Goal: Contribute content

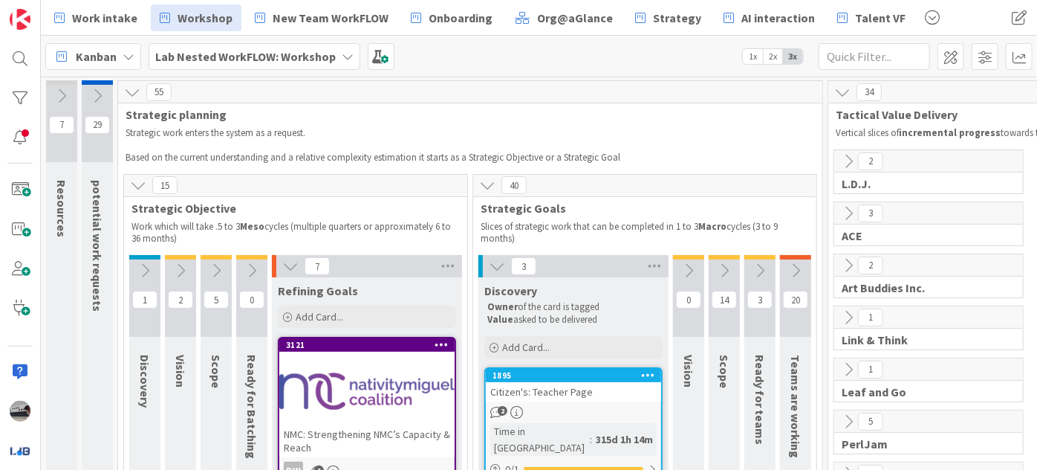
scroll to position [0, 10]
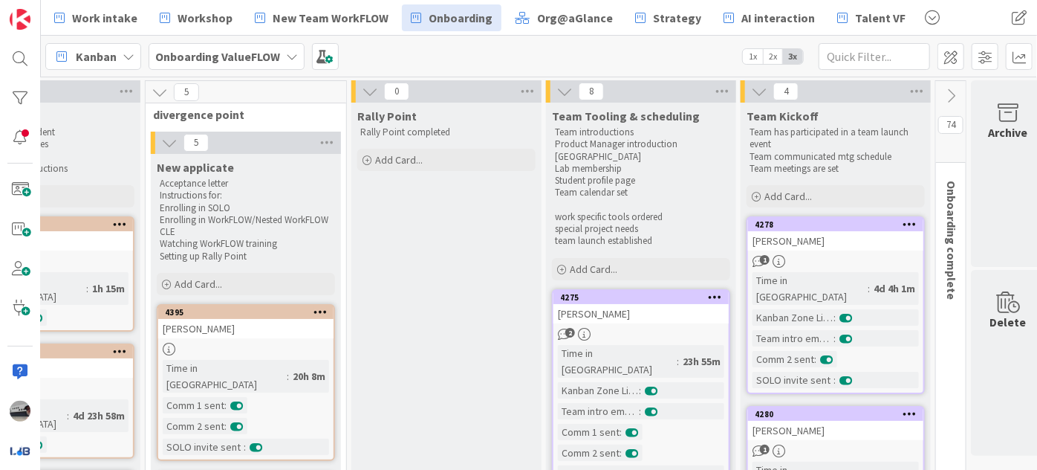
scroll to position [0, 348]
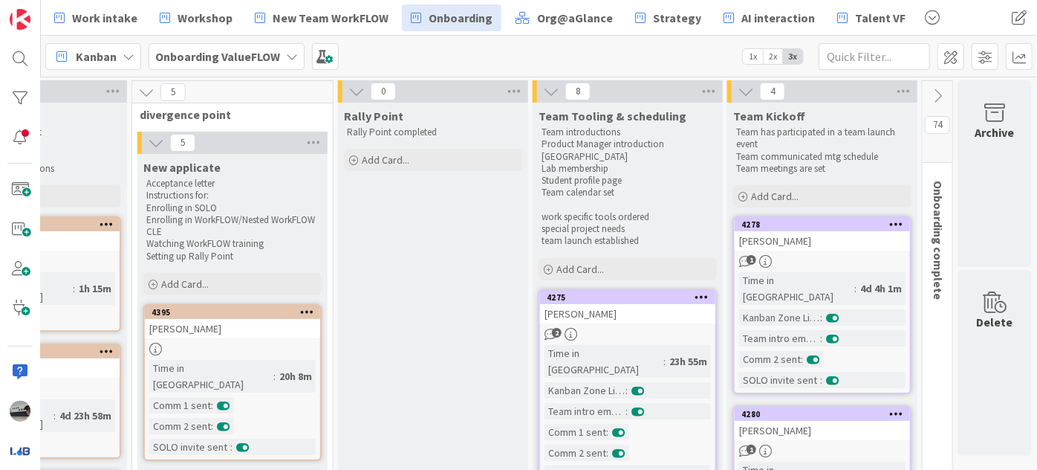
click at [929, 92] on icon at bounding box center [937, 96] width 16 height 16
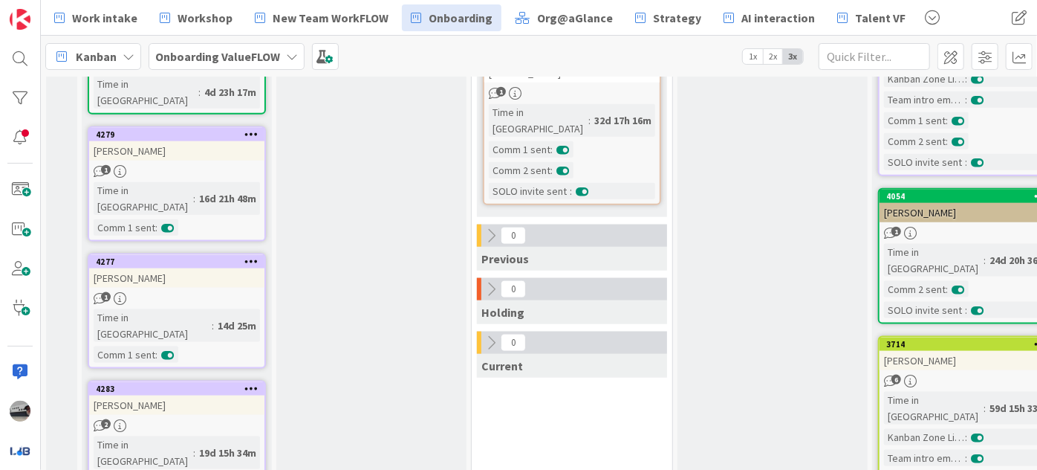
scroll to position [945, 0]
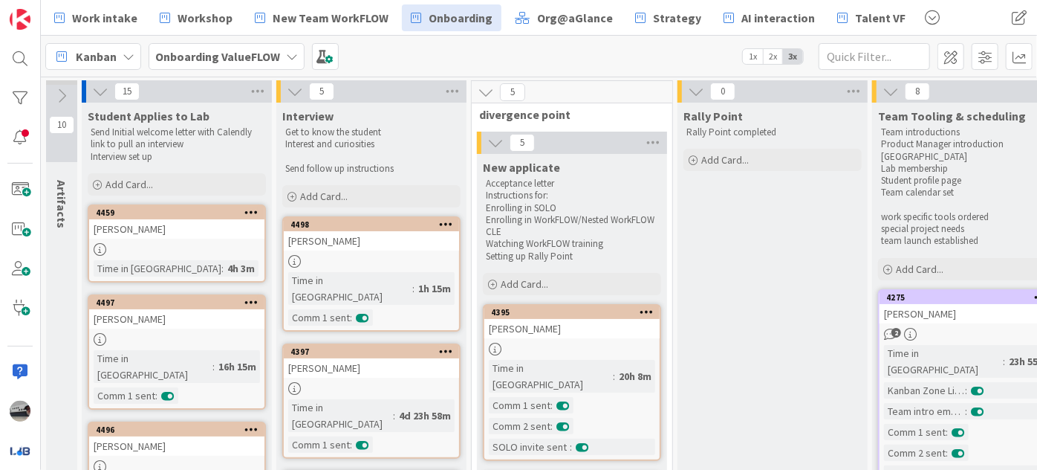
scroll to position [0, 0]
click at [656, 10] on span "Strategy" at bounding box center [677, 18] width 48 height 18
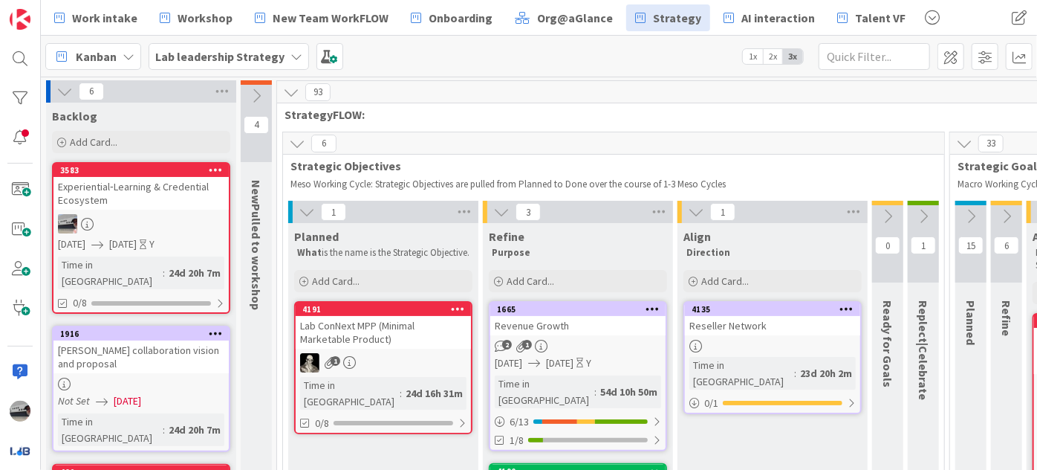
click at [296, 137] on icon at bounding box center [297, 143] width 16 height 16
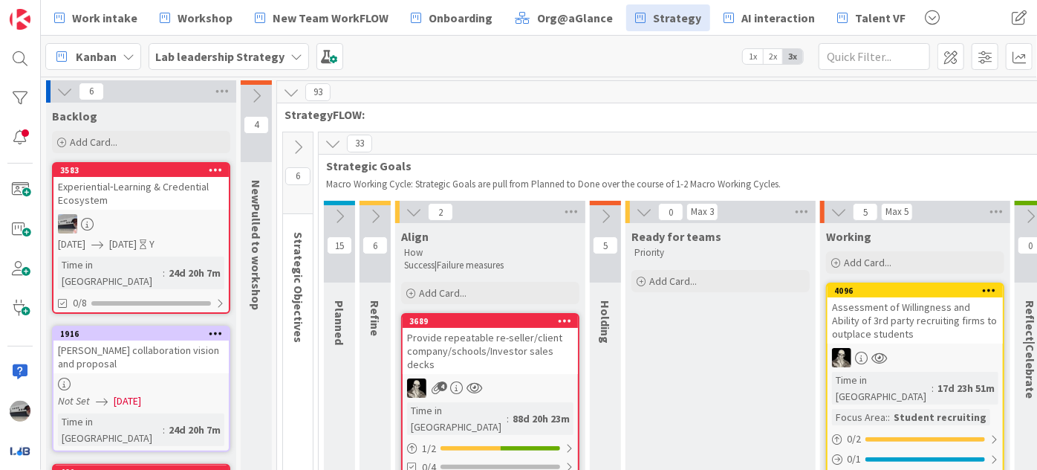
click at [329, 143] on icon at bounding box center [333, 143] width 16 height 16
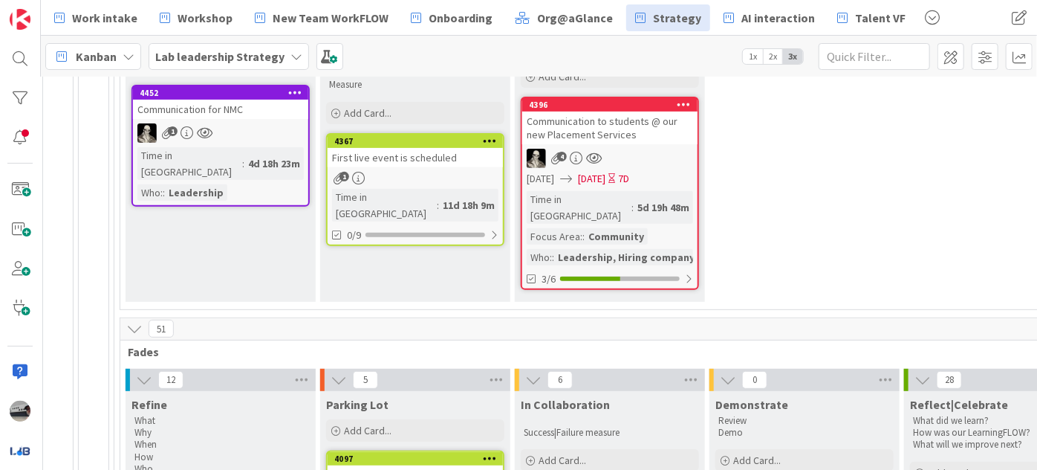
scroll to position [270, 240]
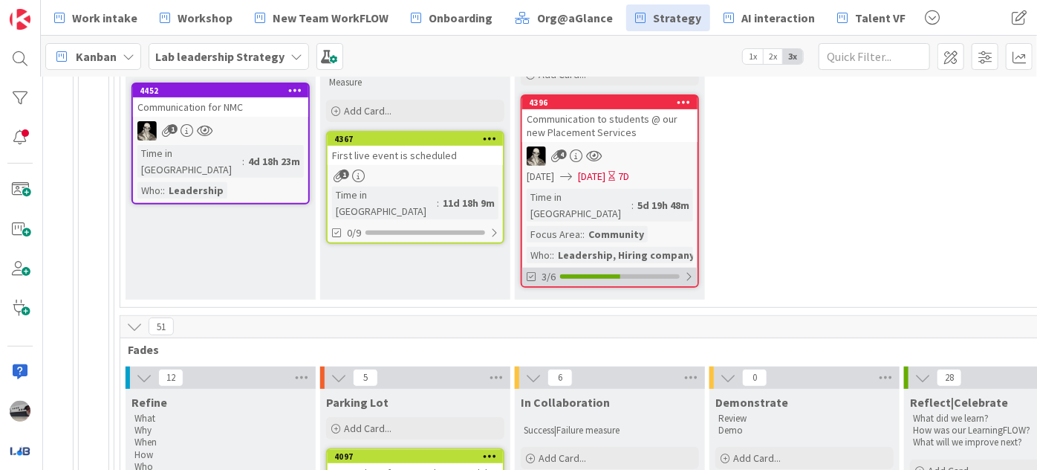
click at [687, 270] on div at bounding box center [688, 276] width 9 height 12
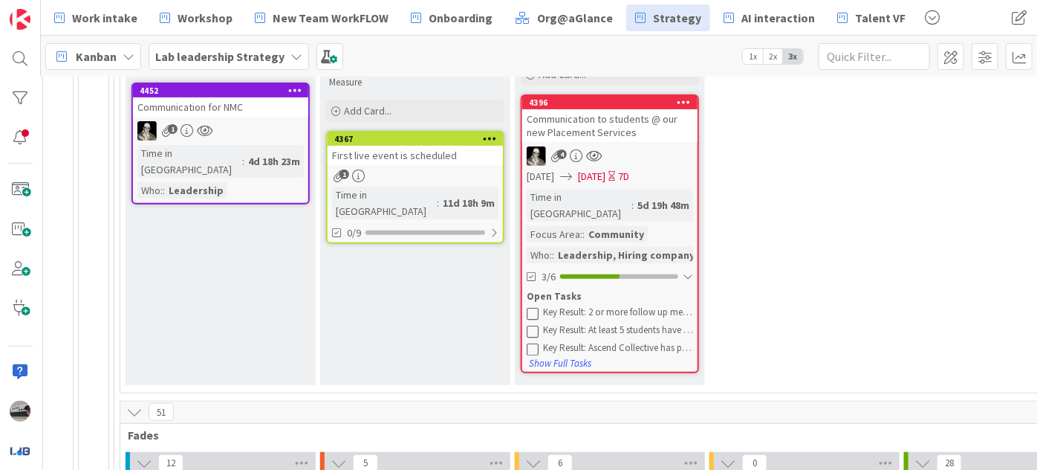
click at [629, 126] on div "Communication to students @ our new Placement Services" at bounding box center [609, 125] width 175 height 33
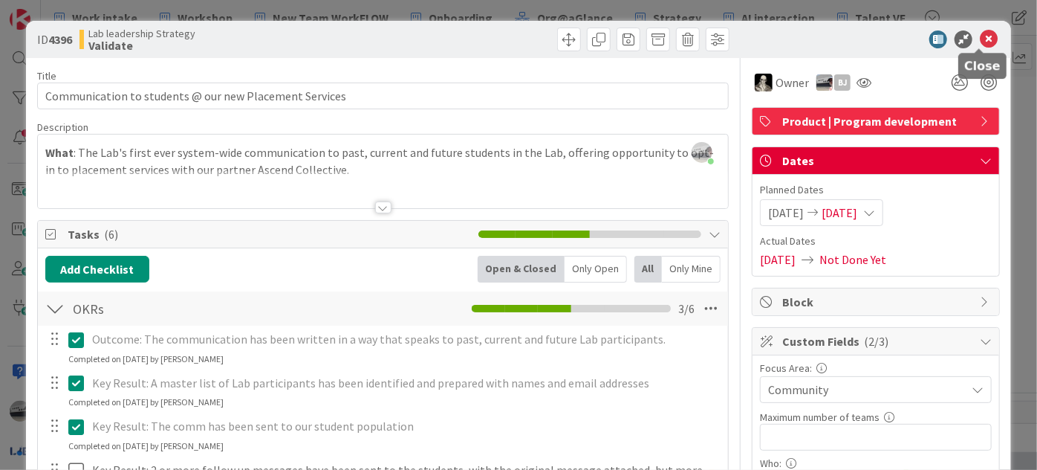
click at [982, 43] on icon at bounding box center [989, 39] width 18 height 18
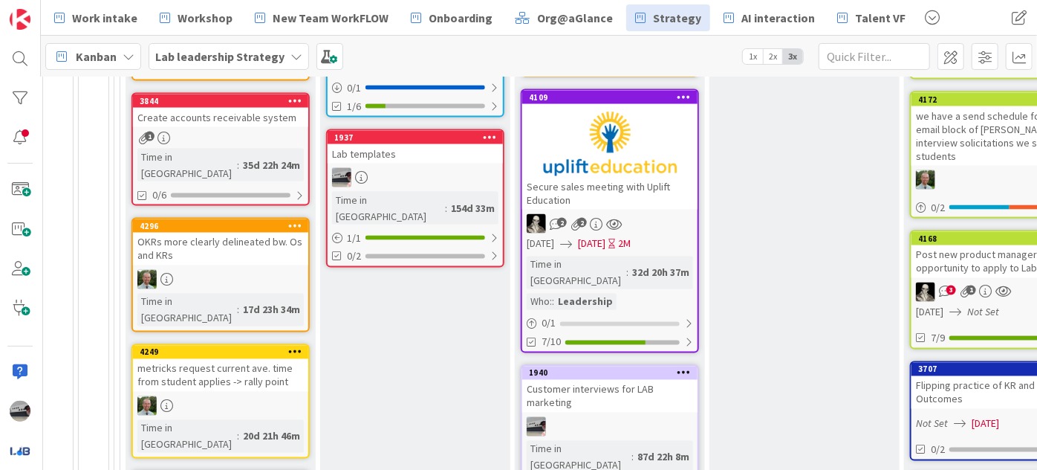
scroll to position [1283, 240]
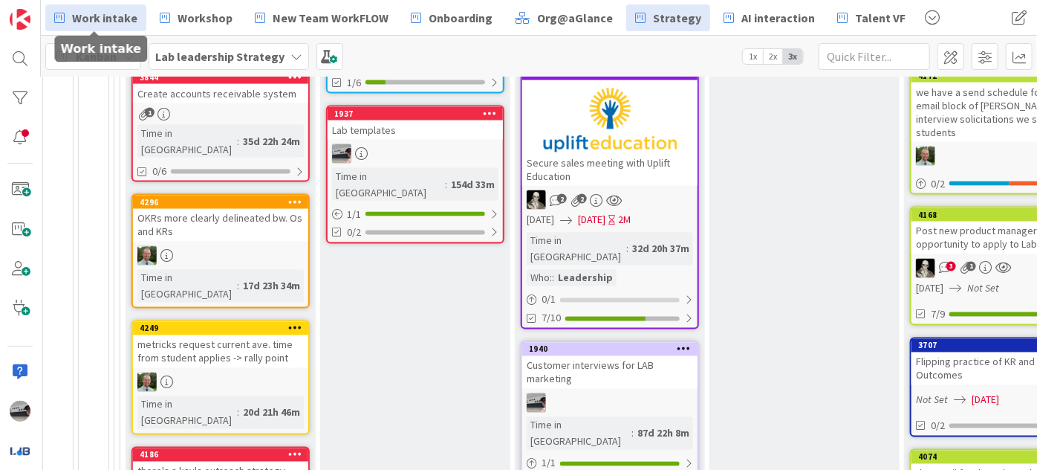
click at [113, 16] on span "Work intake" at bounding box center [104, 18] width 65 height 18
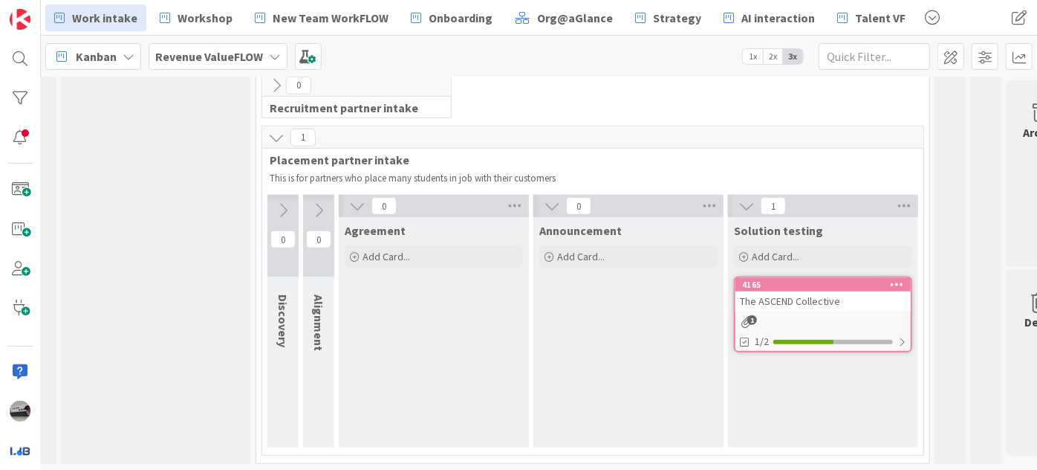
scroll to position [611, 56]
click at [358, 196] on icon at bounding box center [357, 204] width 16 height 16
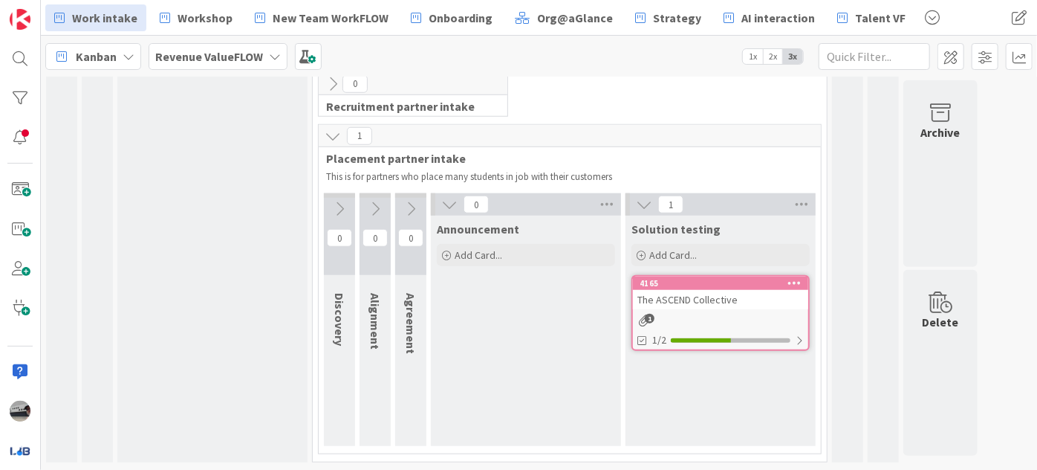
scroll to position [600, 0]
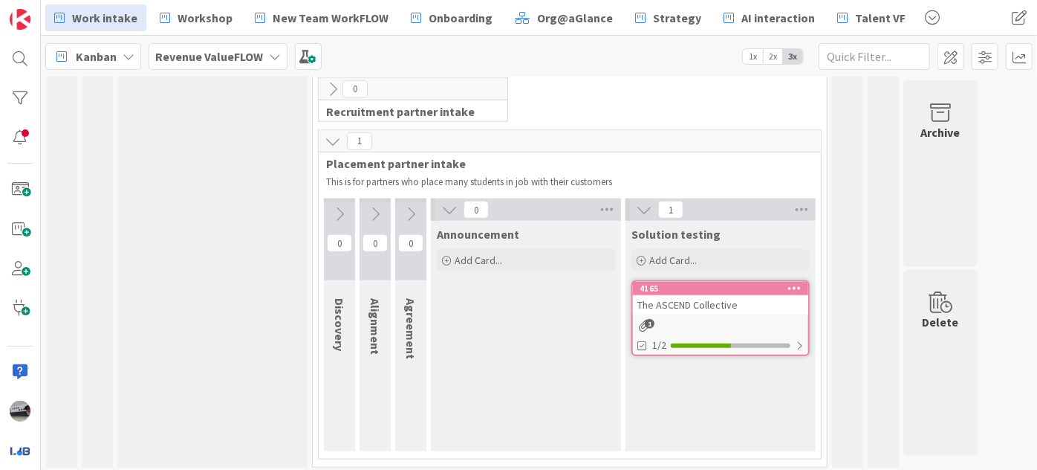
click at [442, 204] on icon at bounding box center [449, 209] width 16 height 16
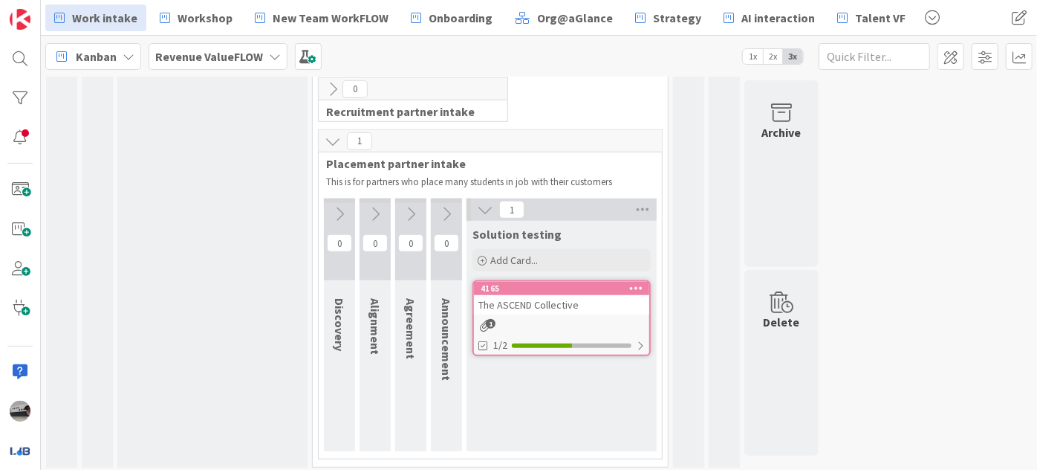
click at [545, 227] on span "Solution testing" at bounding box center [517, 234] width 89 height 15
click at [477, 227] on span "Solution testing" at bounding box center [517, 234] width 89 height 15
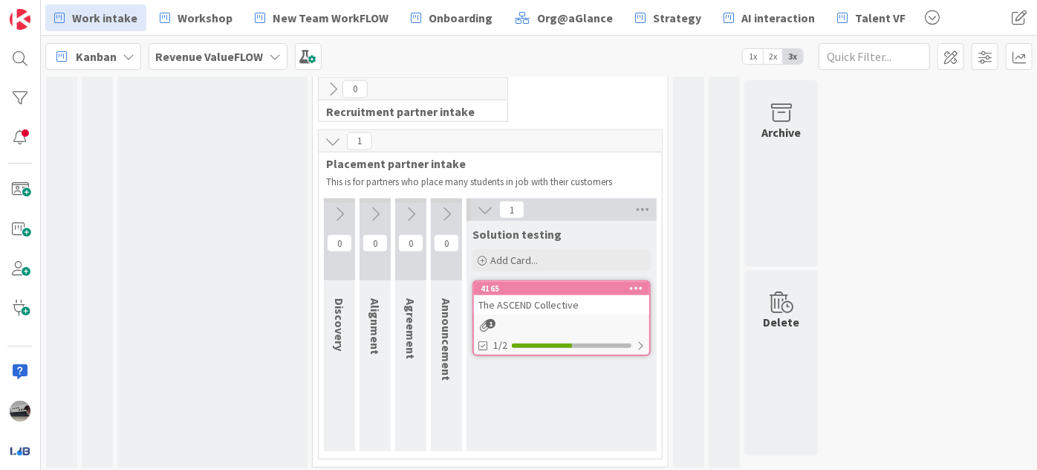
click at [533, 228] on span "Solution testing" at bounding box center [517, 234] width 89 height 15
click at [571, 227] on div "Solution testing" at bounding box center [562, 234] width 178 height 15
drag, startPoint x: 582, startPoint y: 227, endPoint x: 470, endPoint y: 227, distance: 111.4
click at [470, 227] on div "Solution testing" at bounding box center [562, 231] width 190 height 21
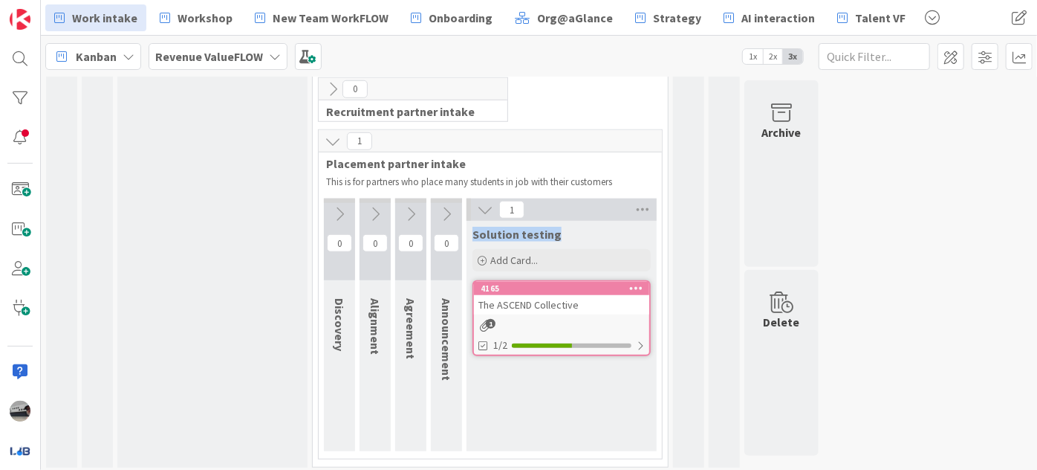
click at [560, 308] on div "The ASCEND Collective" at bounding box center [561, 304] width 175 height 19
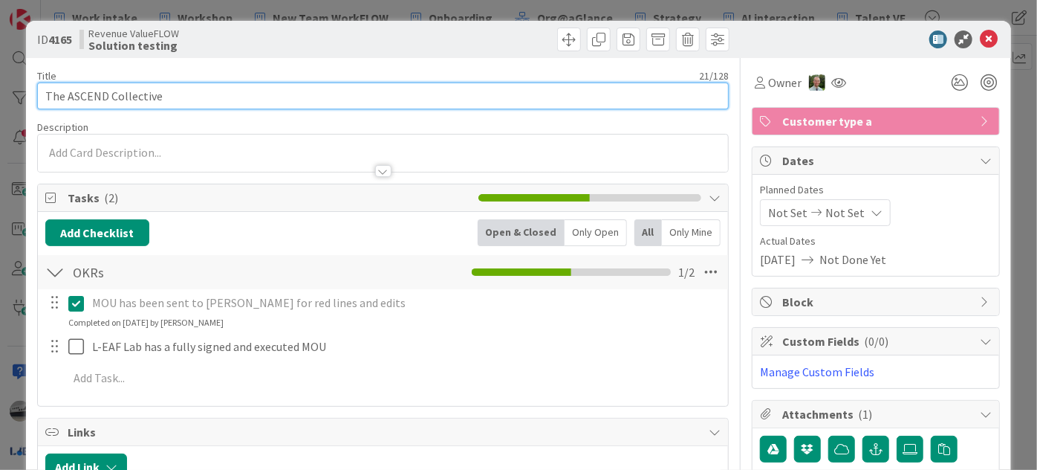
click at [233, 98] on input "The ASCEND Collective" at bounding box center [383, 95] width 692 height 27
type input "The ASCEND Collective: Placement svcs"
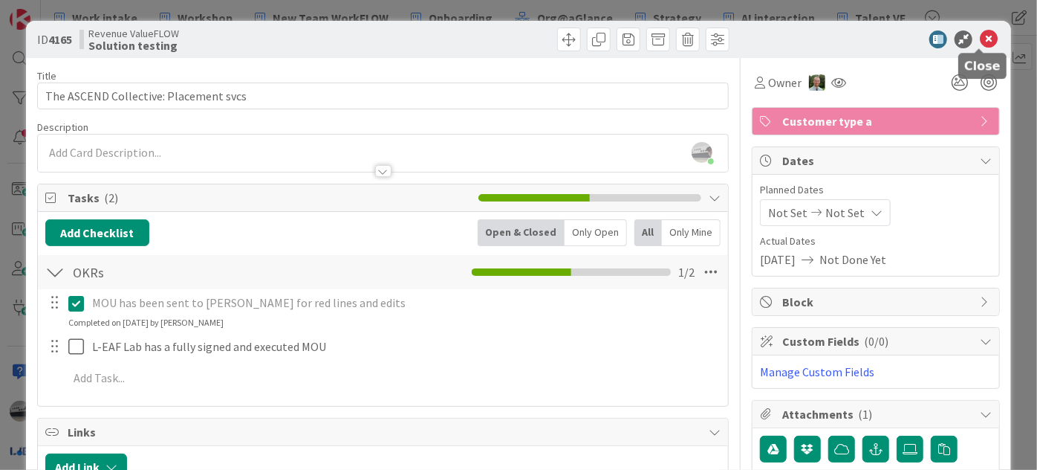
click at [980, 35] on icon at bounding box center [989, 39] width 18 height 18
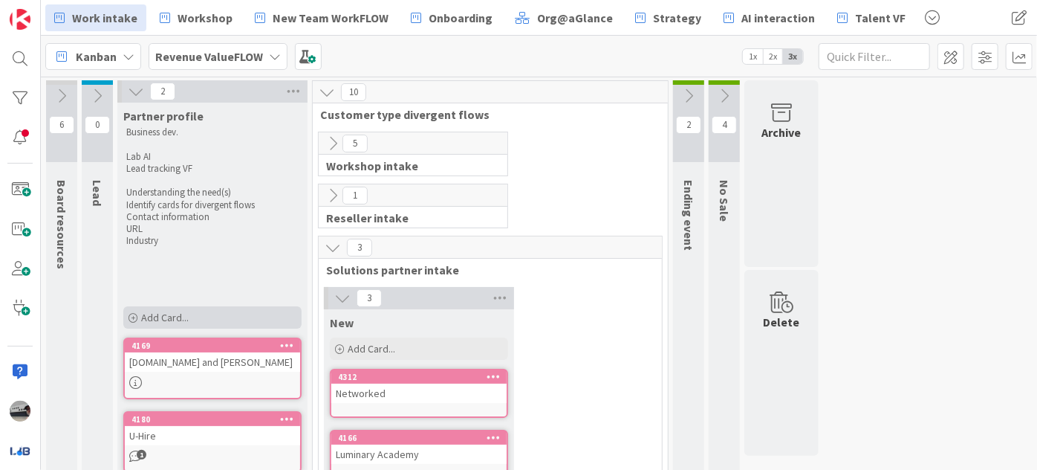
click at [182, 322] on span "Add Card..." at bounding box center [165, 317] width 48 height 13
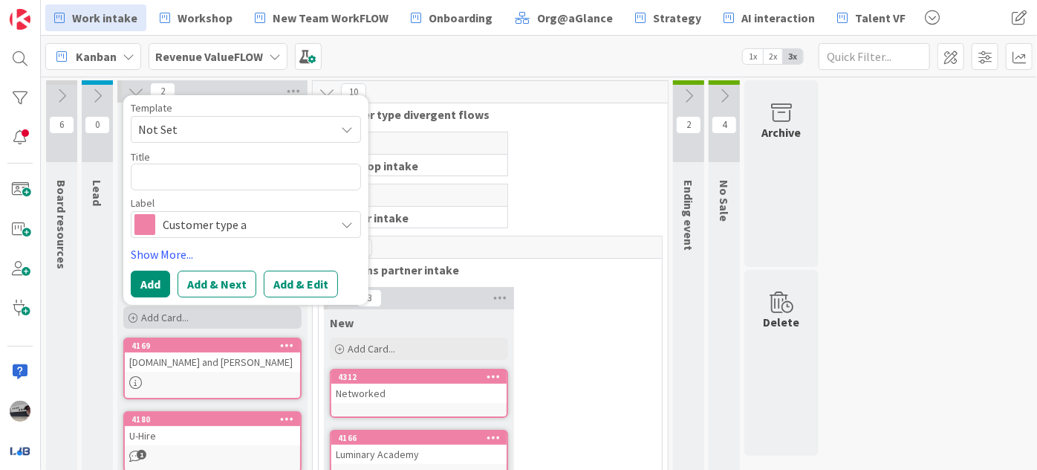
type textarea "x"
type textarea "T"
type textarea "x"
type textarea "Th"
type textarea "x"
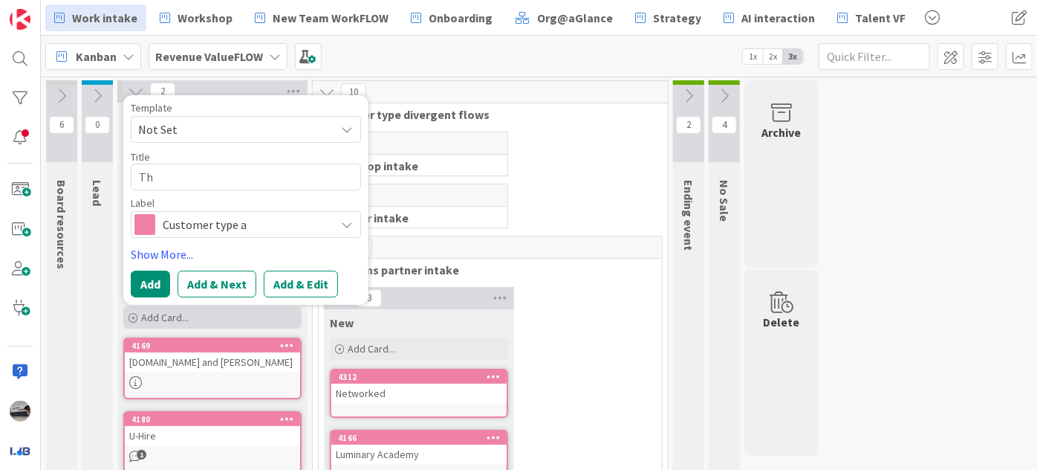
type textarea "The"
type textarea "x"
type textarea "The"
type textarea "x"
type textarea "The A"
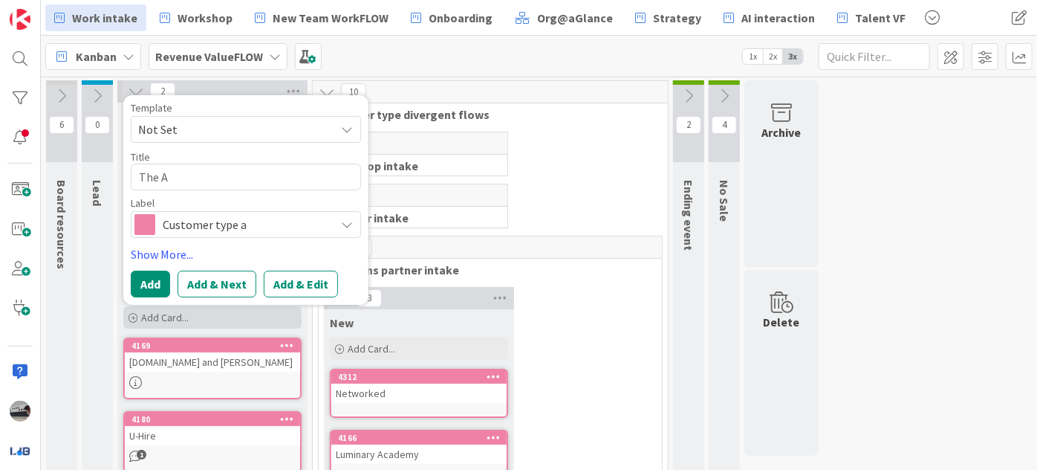
type textarea "x"
type textarea "The As"
type textarea "x"
type textarea "The Asc"
type textarea "x"
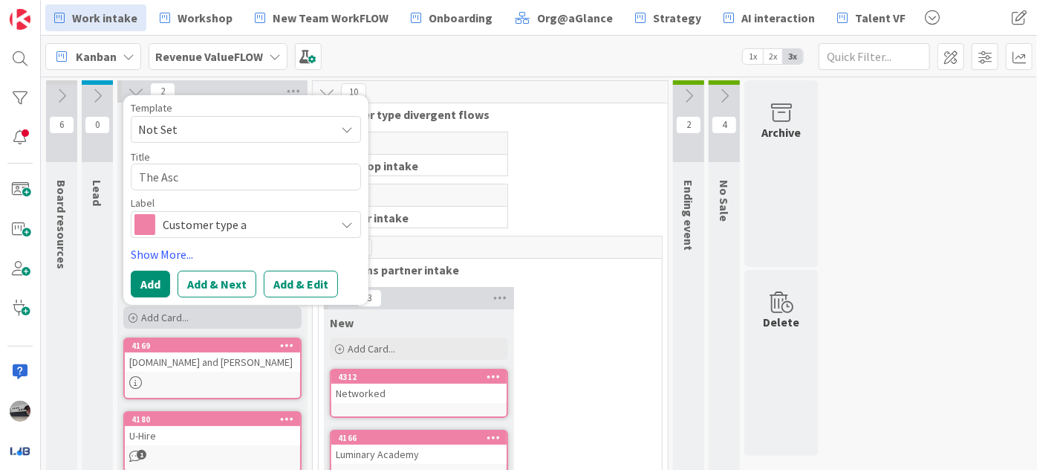
type textarea "The Asce"
type textarea "x"
type textarea "The Ascen"
type textarea "x"
type textarea "The Ascend"
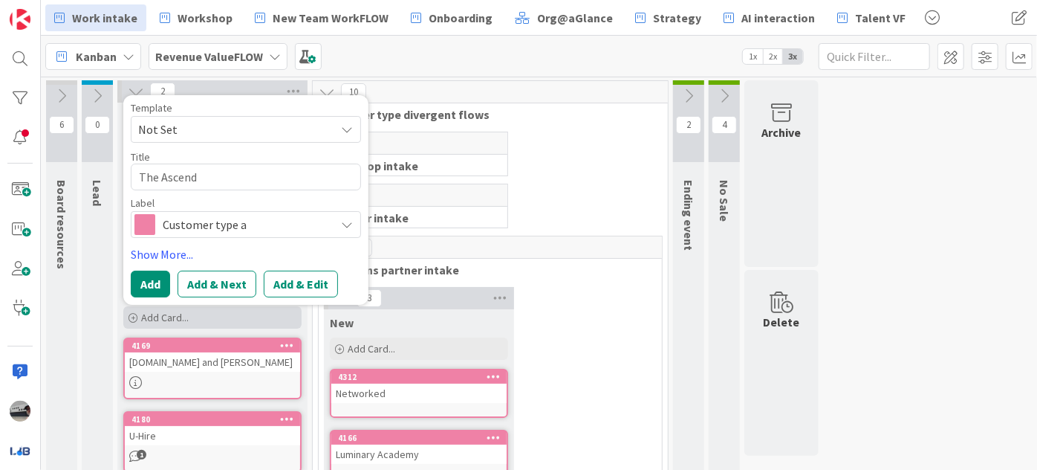
type textarea "x"
type textarea "The Ascend"
type textarea "x"
type textarea "The Ascend C"
type textarea "x"
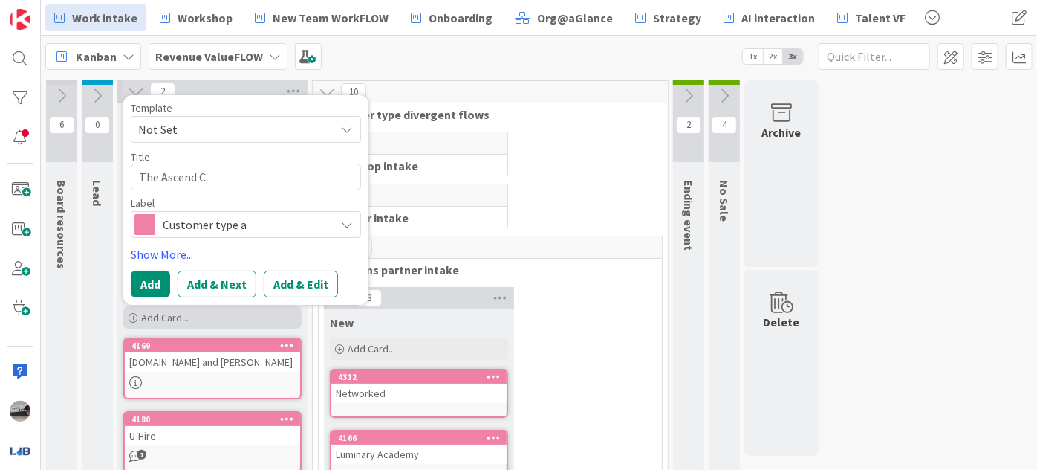
type textarea "The Ascend Co"
type textarea "x"
type textarea "The Ascend Col"
type textarea "x"
type textarea "The Ascend Coll"
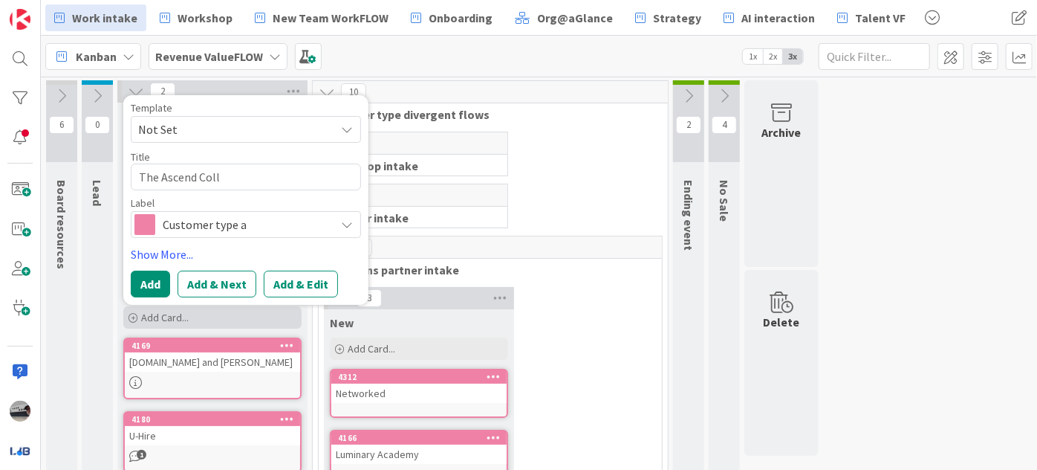
type textarea "x"
type textarea "The Ascend Colle"
type textarea "x"
type textarea "The Ascend Collec"
type textarea "x"
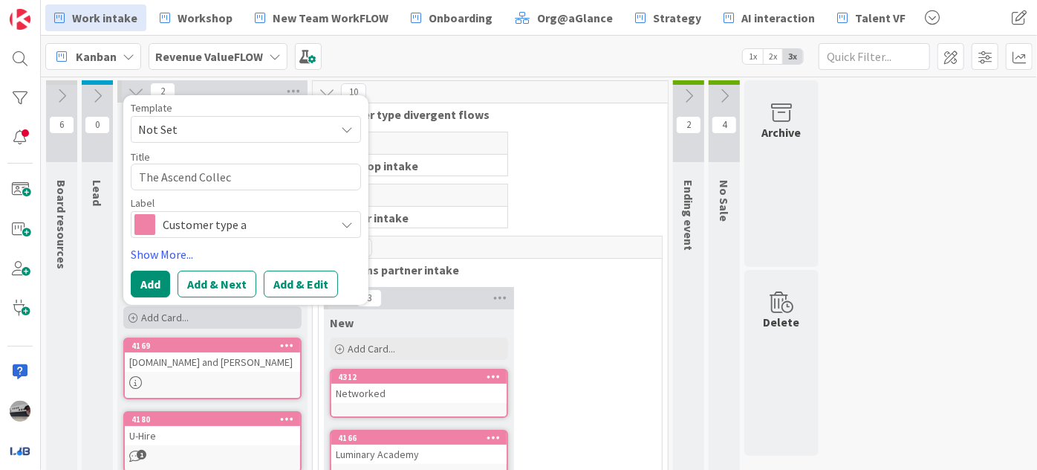
type textarea "The Ascend Collect"
type textarea "x"
type textarea "The Ascend Collecti"
type textarea "x"
type textarea "The Ascend Collectiv"
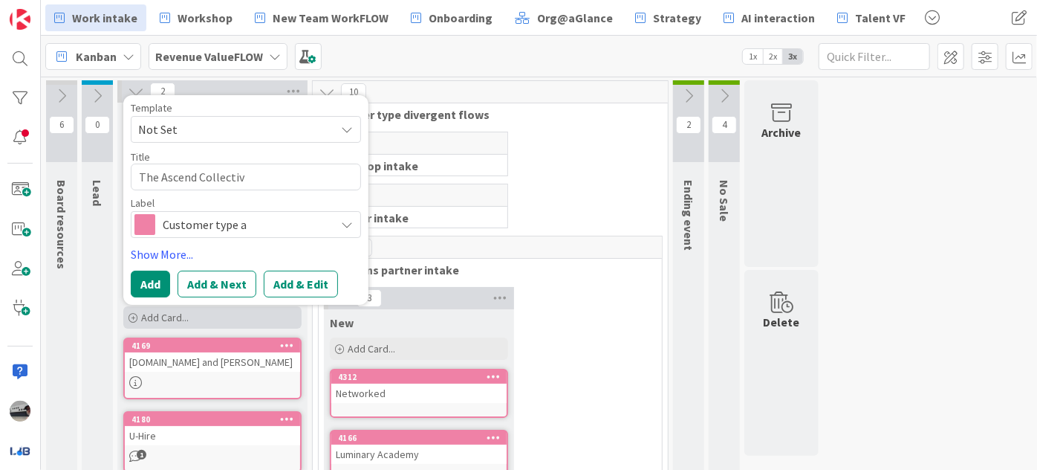
type textarea "x"
type textarea "The Ascend Collective"
type textarea "x"
type textarea "The Ascend Collective:"
type textarea "x"
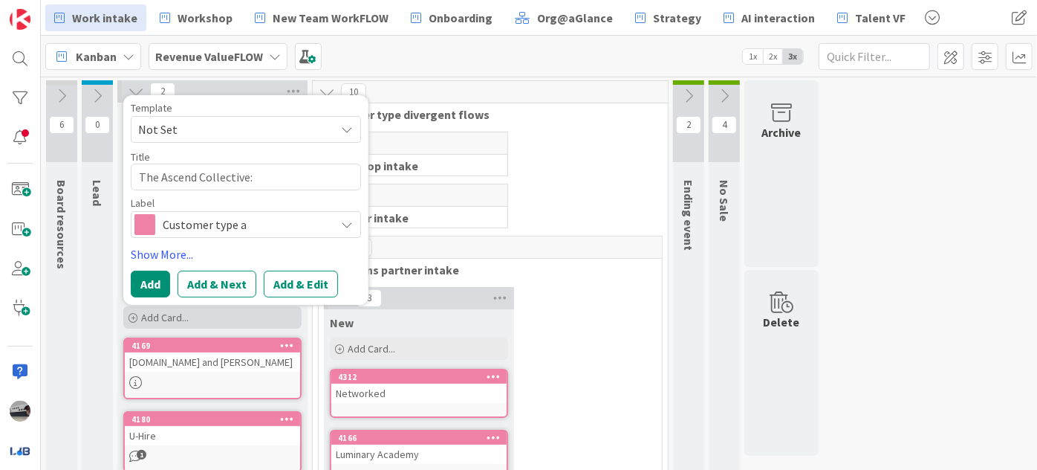
type textarea "The Ascend Collective:"
type textarea "x"
type textarea "The Ascend Collective: M"
type textarea "x"
type textarea "The Ascend Collective: Mi"
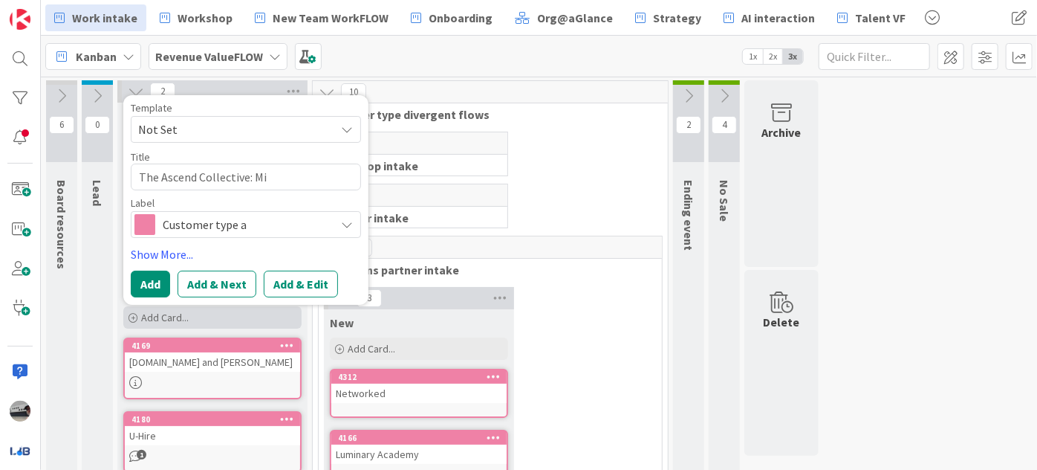
type textarea "x"
type textarea "The Ascend Collective: Mil"
type textarea "x"
type textarea "The Ascend Collective: Mili"
type textarea "x"
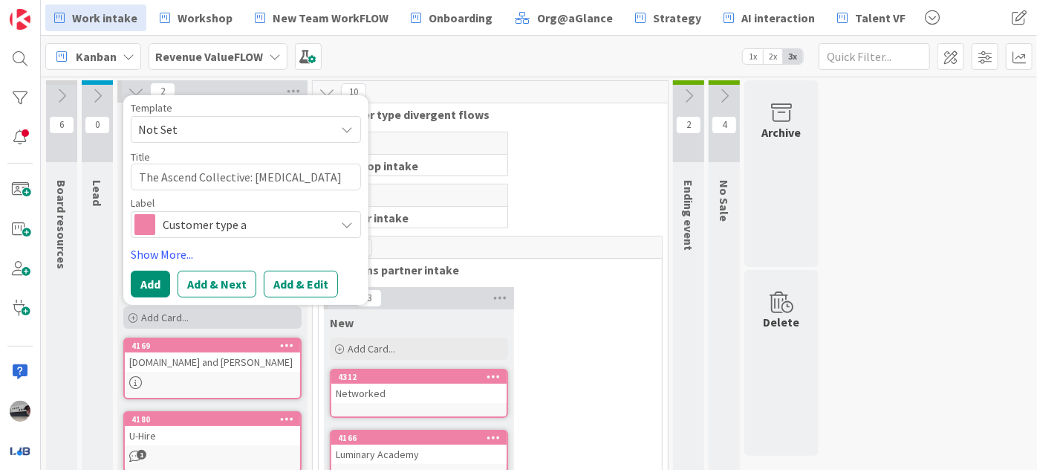
type textarea "The Ascend Collective: Milit"
type textarea "x"
type textarea "The Ascend Collective: Milita"
type textarea "x"
type textarea "The Ascend Collective: Militar"
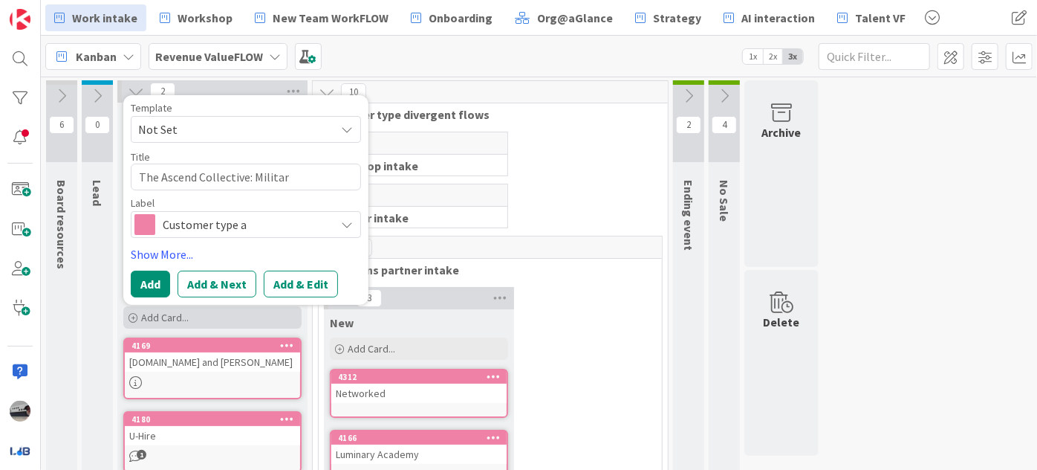
type textarea "x"
type textarea "The Ascend Collective: Military"
type textarea "x"
type textarea "The Ascend Collective: Military"
type textarea "x"
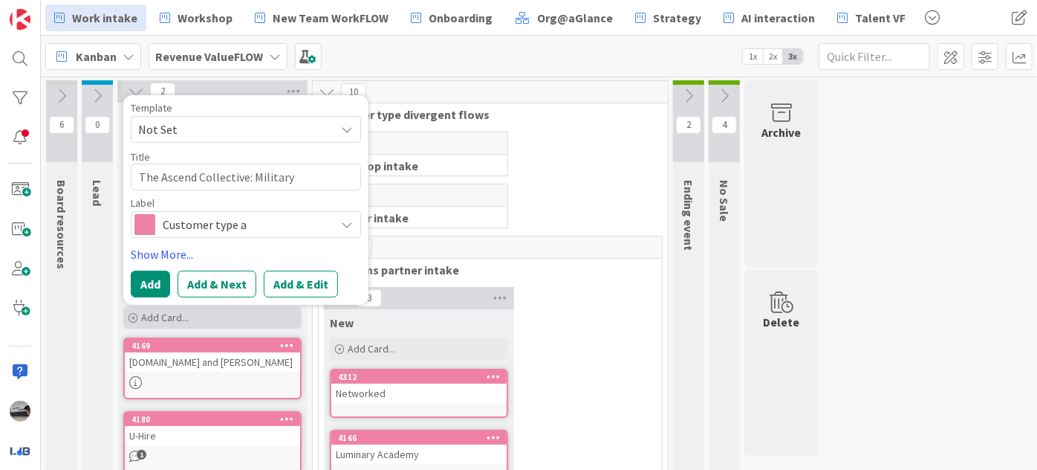
type textarea "The Ascend Collective: Military t"
type textarea "x"
type textarea "The Ascend Collective: Military to"
type textarea "x"
type textarea "The Ascend Collective: Military to"
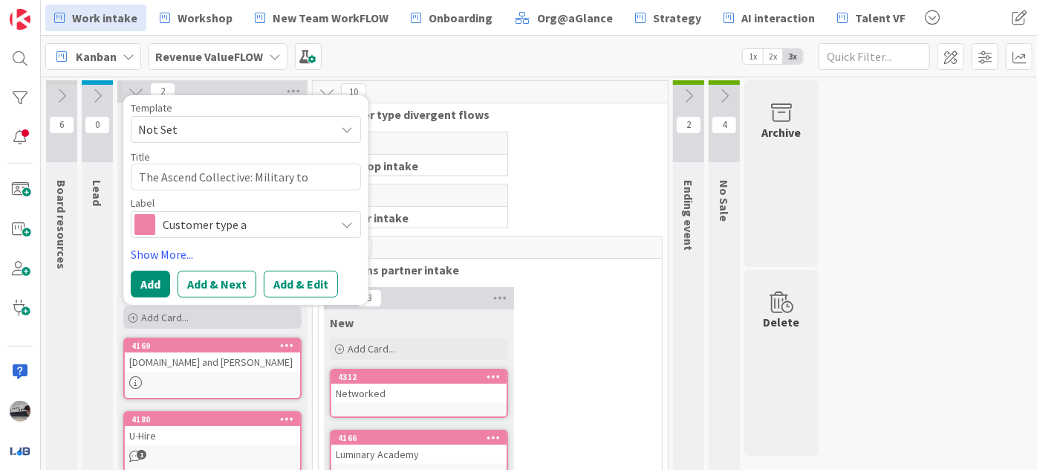
type textarea "x"
type textarea "The Ascend Collective: Military to c"
type textarea "x"
type textarea "The Ascend Collective: Military to co"
type textarea "x"
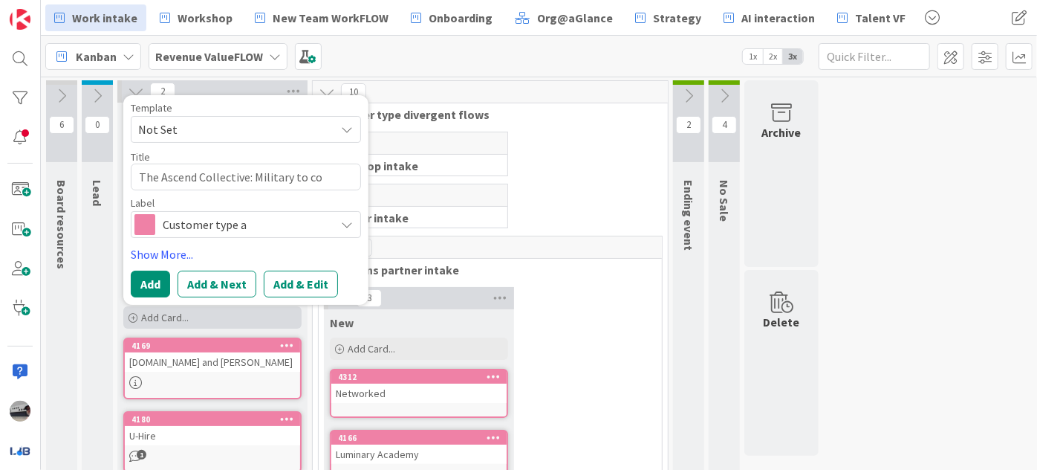
type textarea "The Ascend Collective: Military to cov"
type textarea "x"
type textarea "The Ascend Collective: Military to covi"
type textarea "x"
type textarea "The Ascend Collective: Military to covil"
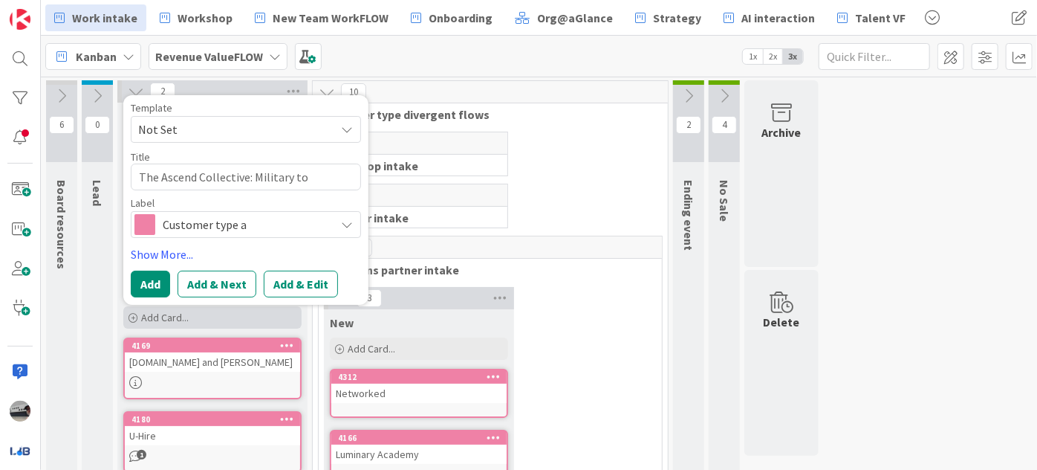
type textarea "x"
type textarea "The Ascend Collective: Military to covili"
type textarea "x"
type textarea "The Ascend Collective: Military to covilia"
type textarea "x"
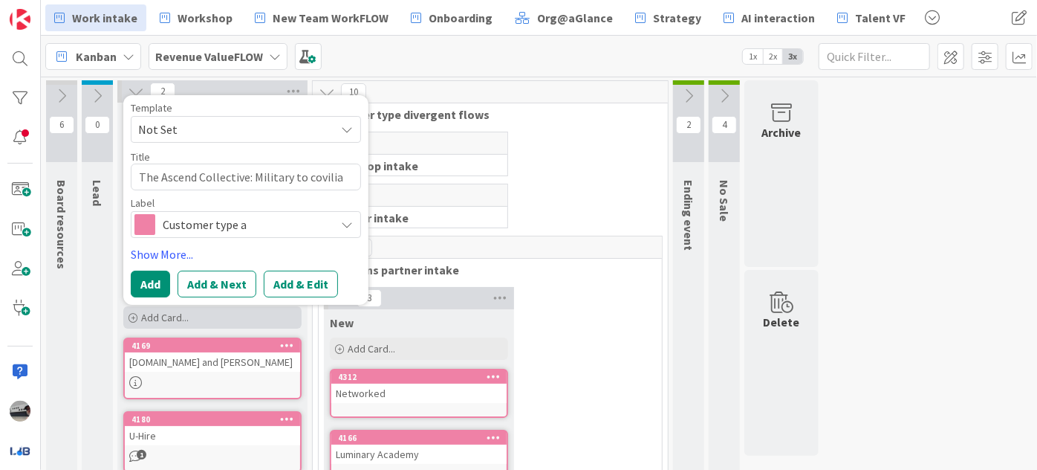
type textarea "The Ascend Collective: Military to covilian"
type textarea "x"
type textarea "The Ascend Collective: Military to covilian"
type textarea "x"
type textarea "The Ascend Collective: Military to civilian"
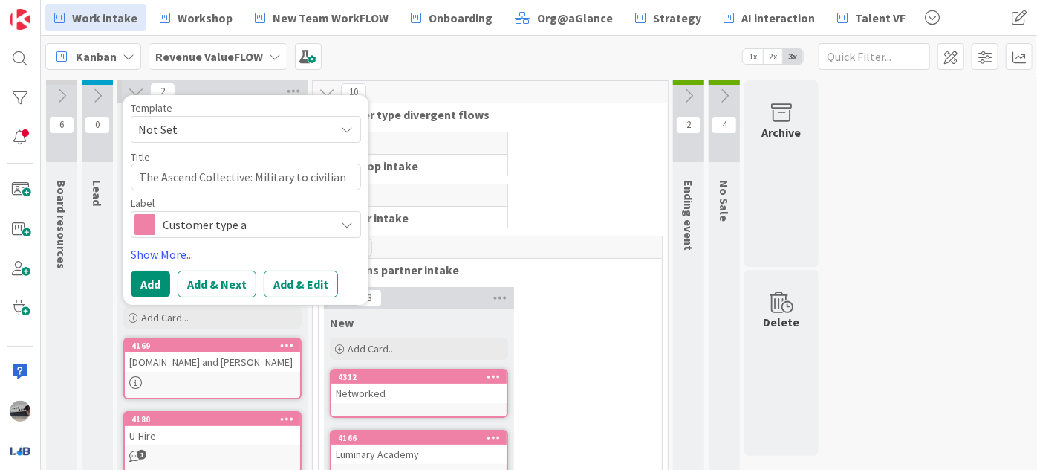
type textarea "x"
type textarea "The Ascend Collective: Military to civilian"
type textarea "x"
type textarea "The Ascend Collective: Military to civilian t"
type textarea "x"
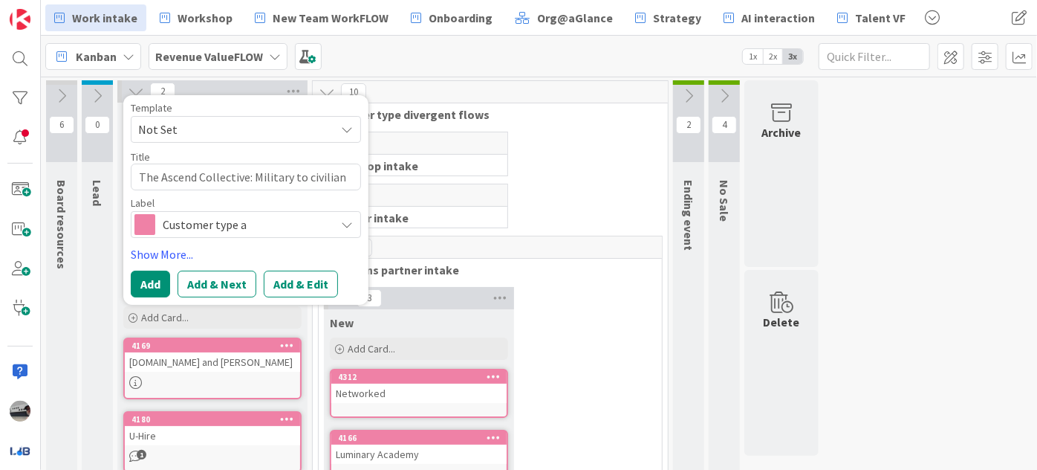
type textarea "The Ascend Collective: Military to civilian tr"
type textarea "x"
type textarea "The Ascend Collective: Military to civilian tra"
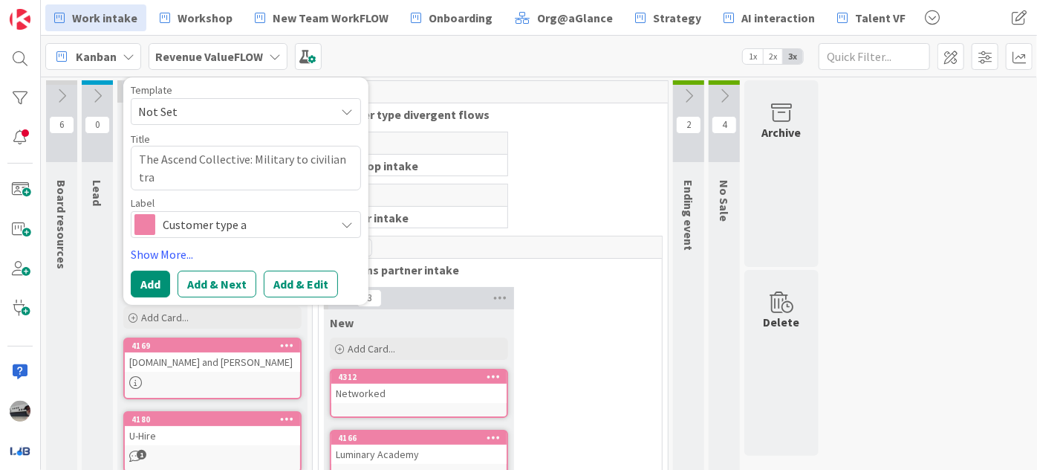
type textarea "x"
type textarea "The Ascend Collective: Military to civilian tran"
type textarea "x"
type textarea "The Ascend Collective: Military to civilian trans"
type textarea "x"
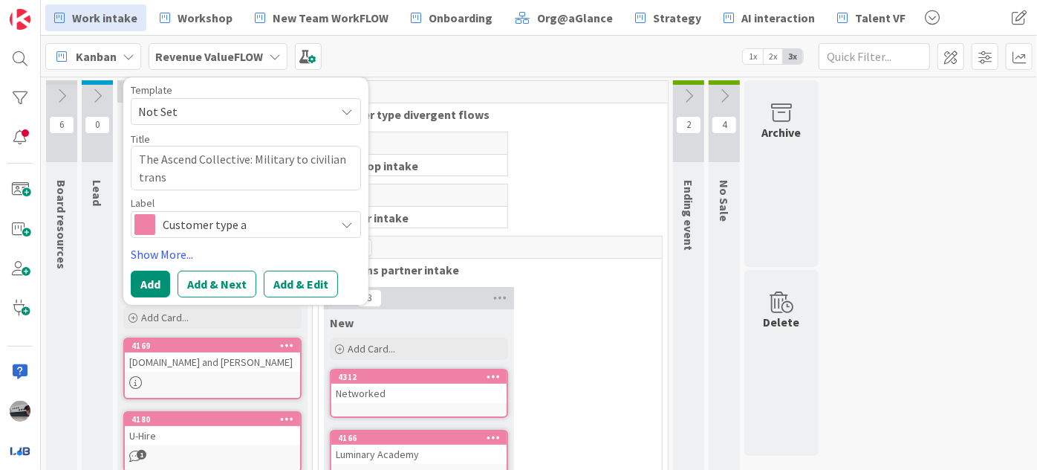
type textarea "The Ascend Collective: Military to civilian transi"
type textarea "x"
type textarea "The Ascend Collective: Military to civilian transit"
type textarea "x"
type textarea "The Ascend Collective: Military to civilian transiti"
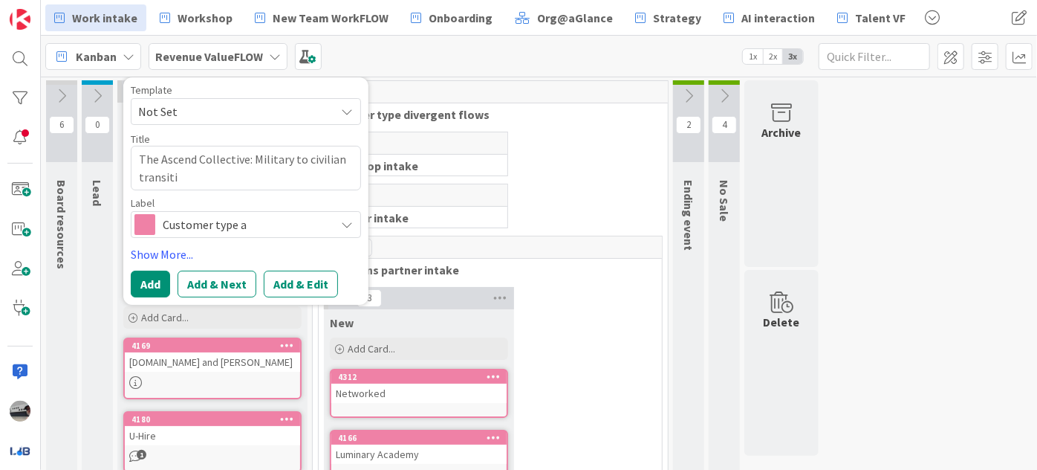
type textarea "x"
type textarea "The Ascend Collective: Military to civilian transitio"
type textarea "x"
type textarea "The Ascend Collective: Military to civilian transition"
click at [147, 282] on button "Add" at bounding box center [150, 283] width 39 height 27
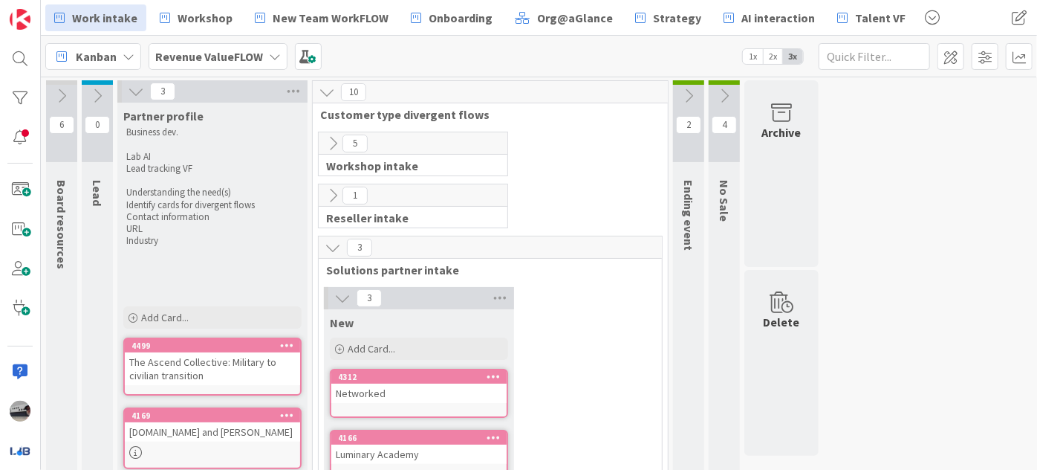
click at [333, 247] on icon at bounding box center [333, 247] width 16 height 16
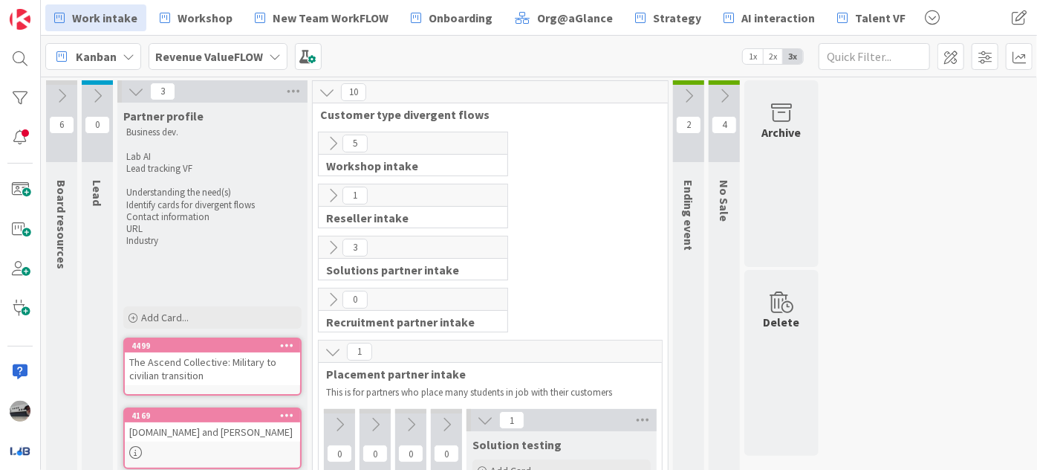
click at [335, 352] on icon at bounding box center [333, 351] width 16 height 16
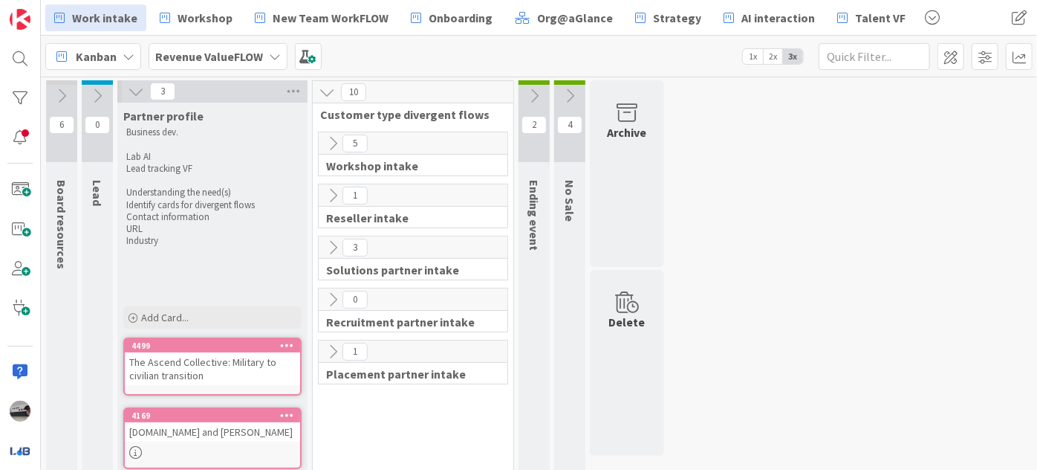
click at [328, 345] on icon at bounding box center [333, 351] width 16 height 16
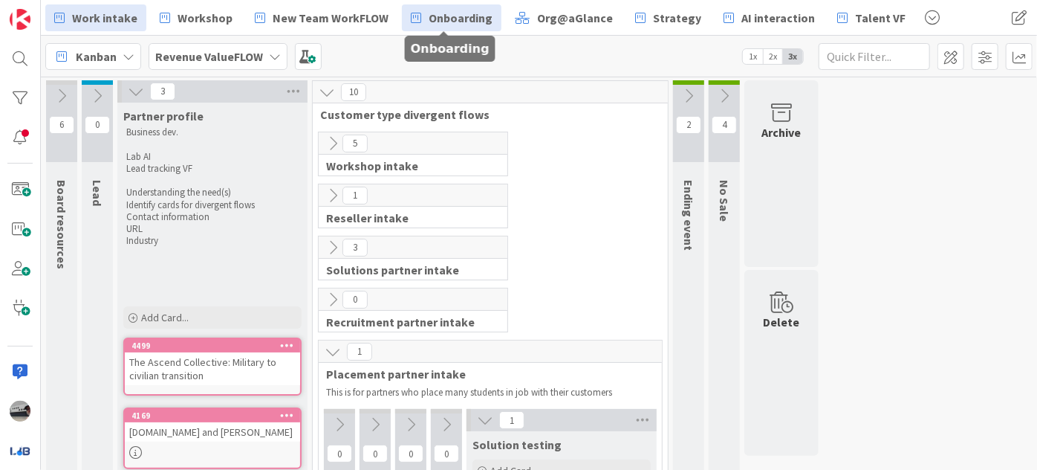
click at [450, 18] on span "Onboarding" at bounding box center [461, 18] width 64 height 18
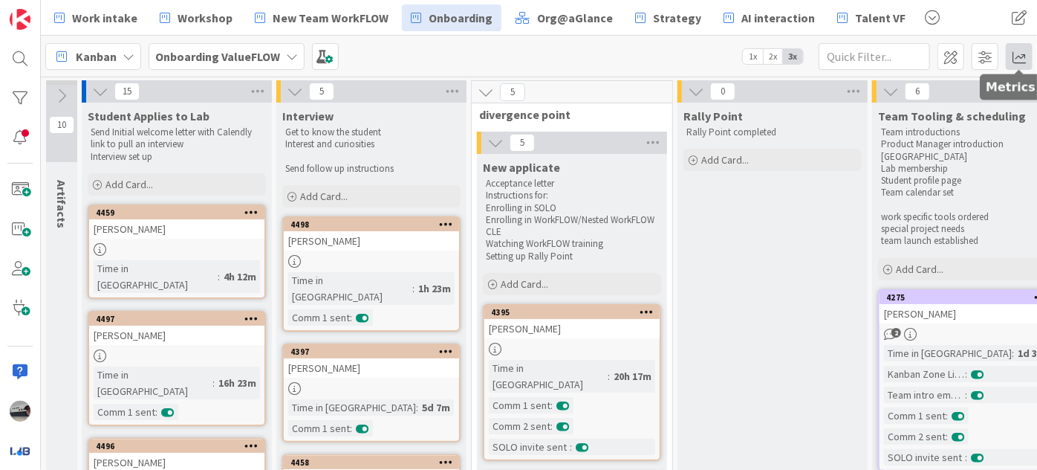
click at [1018, 59] on span at bounding box center [1019, 56] width 27 height 27
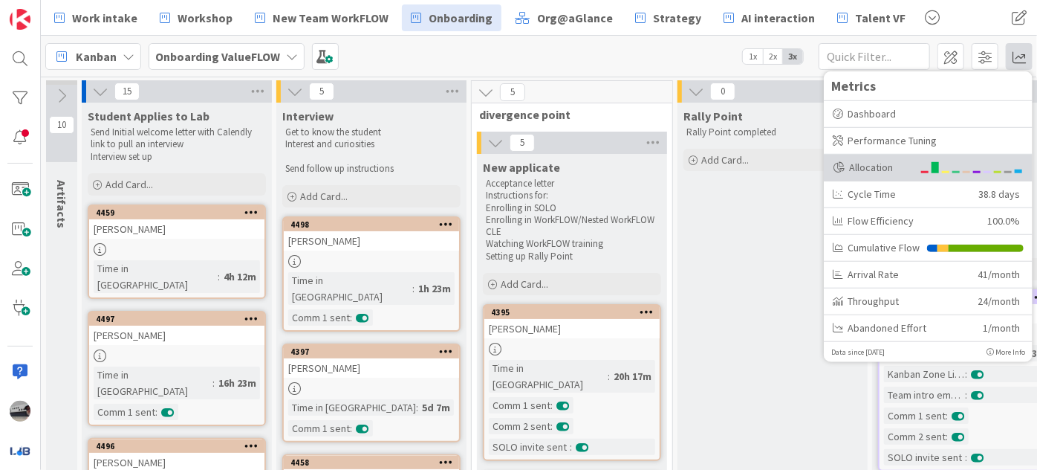
click at [895, 169] on div "Allocation" at bounding box center [872, 167] width 79 height 16
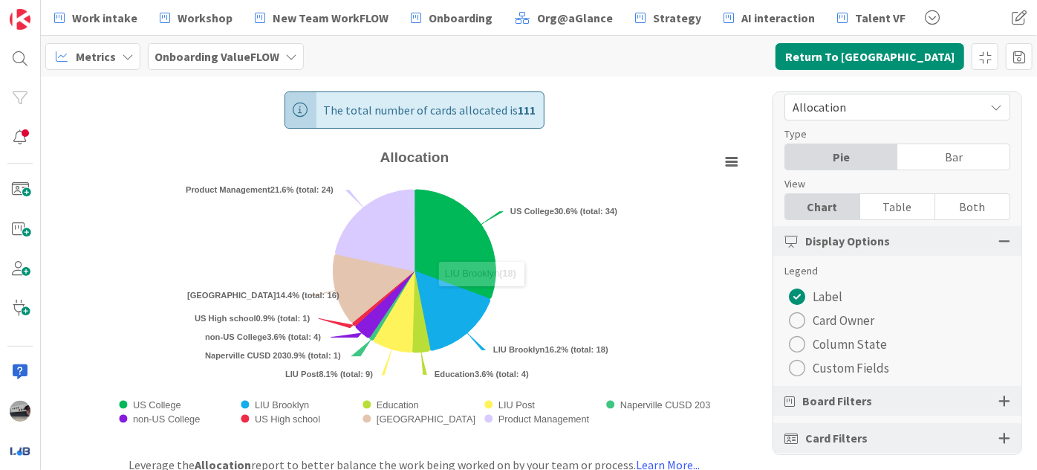
scroll to position [36, 0]
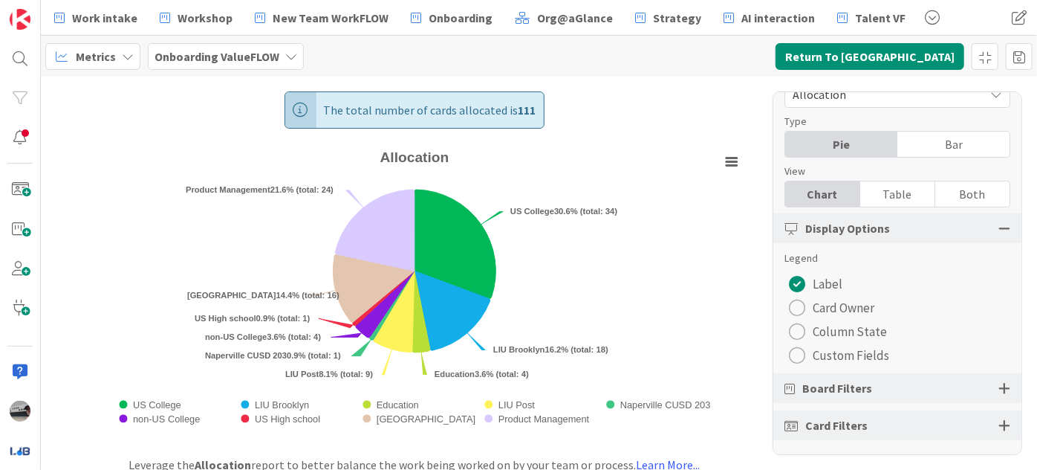
click at [999, 386] on div at bounding box center [1005, 387] width 12 height 13
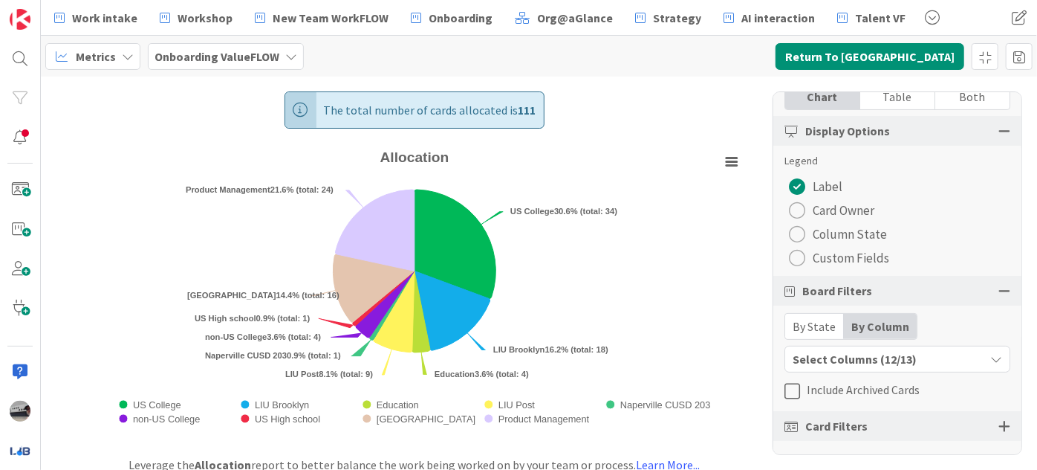
scroll to position [134, 0]
click at [973, 355] on div "Select Columns (12/13)" at bounding box center [884, 357] width 199 height 19
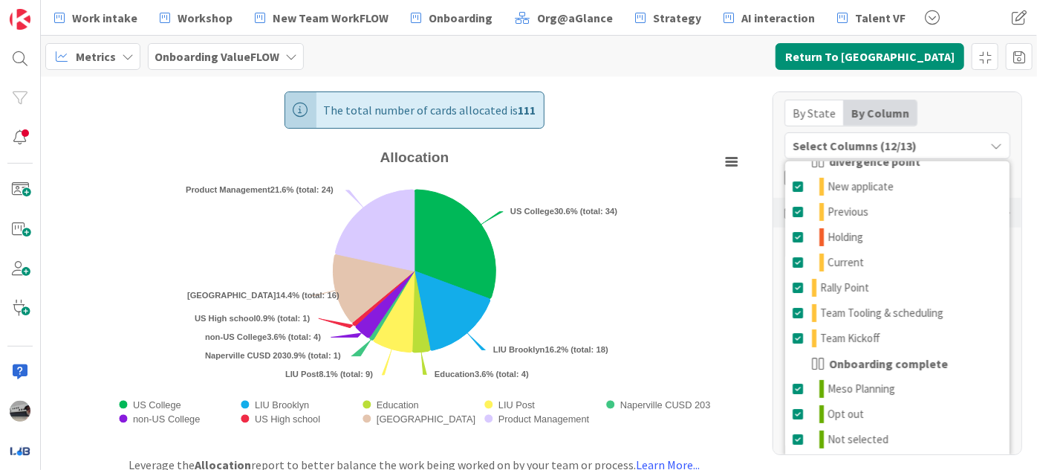
scroll to position [348, 0]
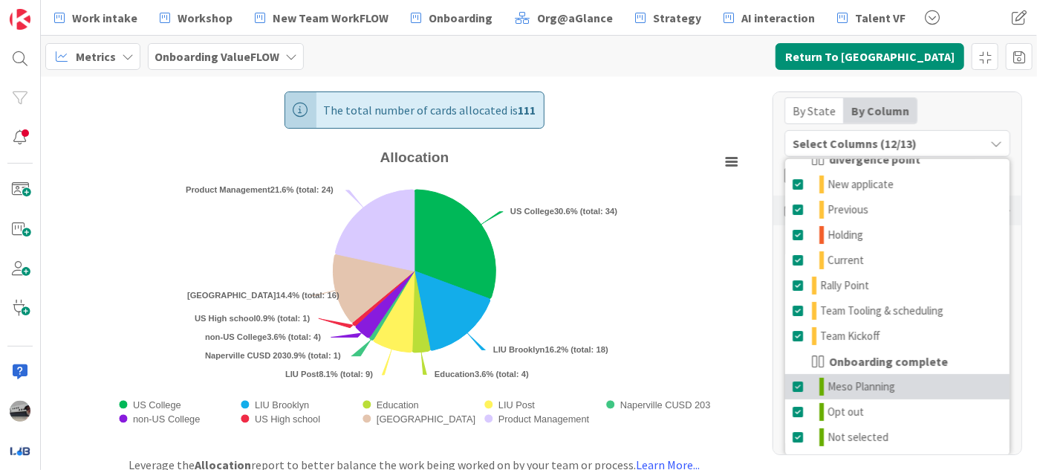
click at [793, 383] on span at bounding box center [799, 386] width 12 height 18
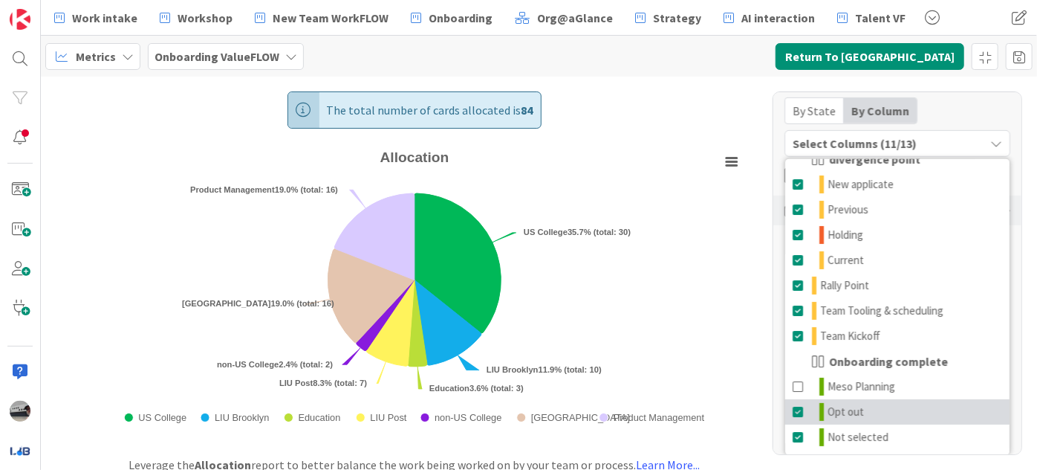
click at [802, 408] on span at bounding box center [799, 412] width 12 height 18
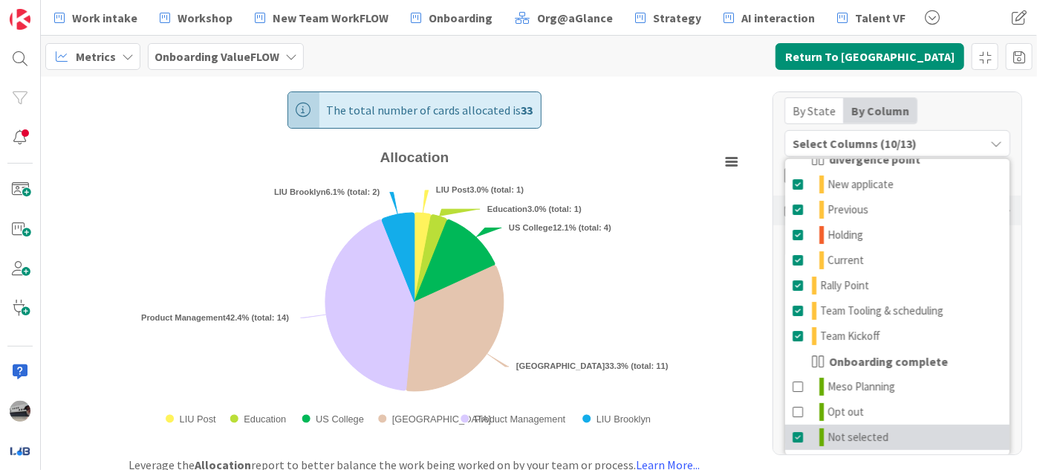
click at [794, 436] on span at bounding box center [799, 437] width 12 height 18
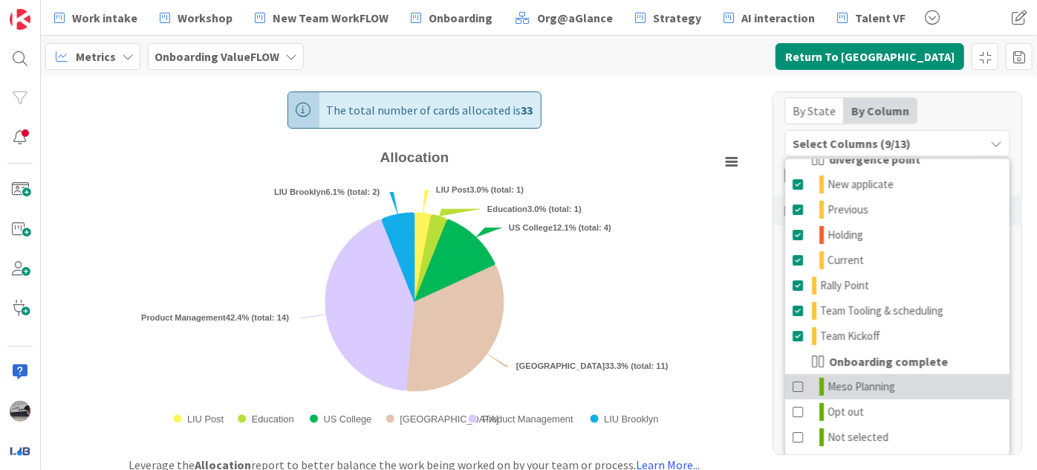
click at [796, 380] on span at bounding box center [799, 386] width 12 height 18
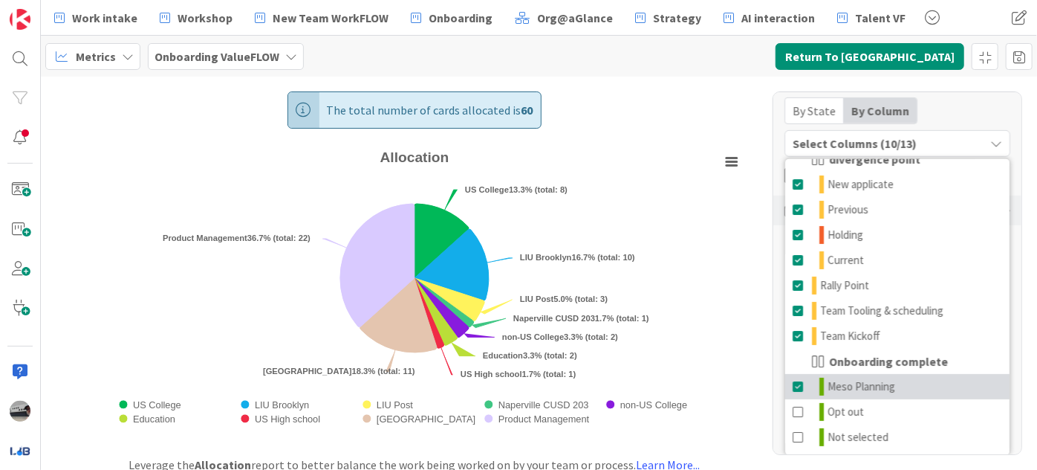
click at [798, 385] on span at bounding box center [799, 386] width 12 height 18
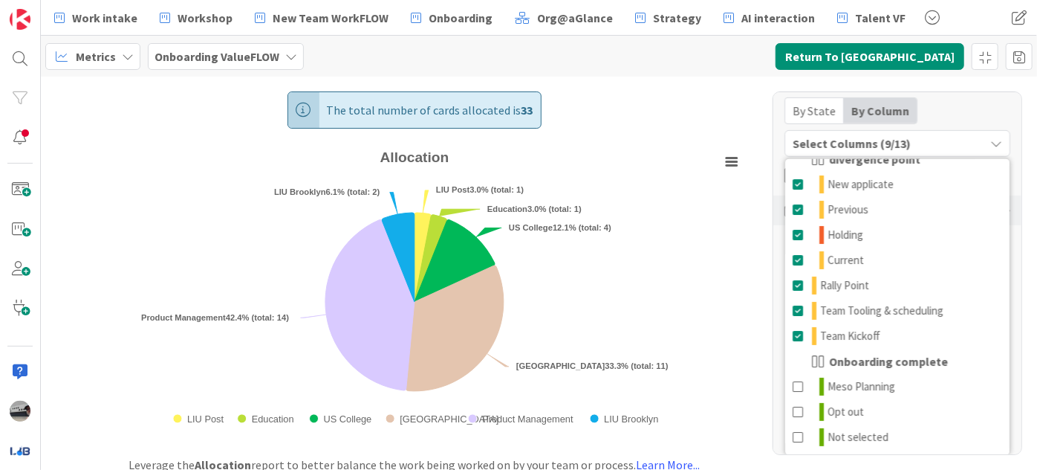
click at [116, 55] on div "Metrics" at bounding box center [92, 56] width 95 height 27
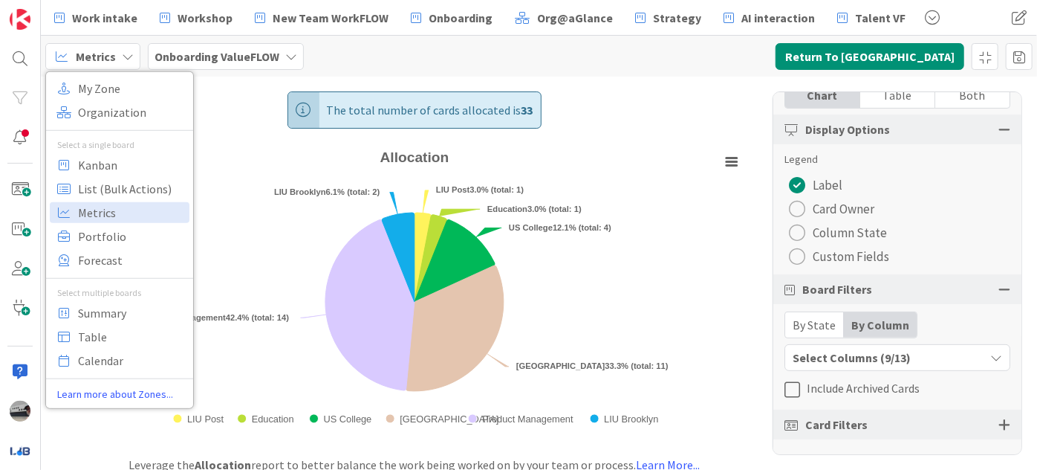
scroll to position [134, 0]
click at [124, 160] on span "Kanban" at bounding box center [131, 164] width 107 height 22
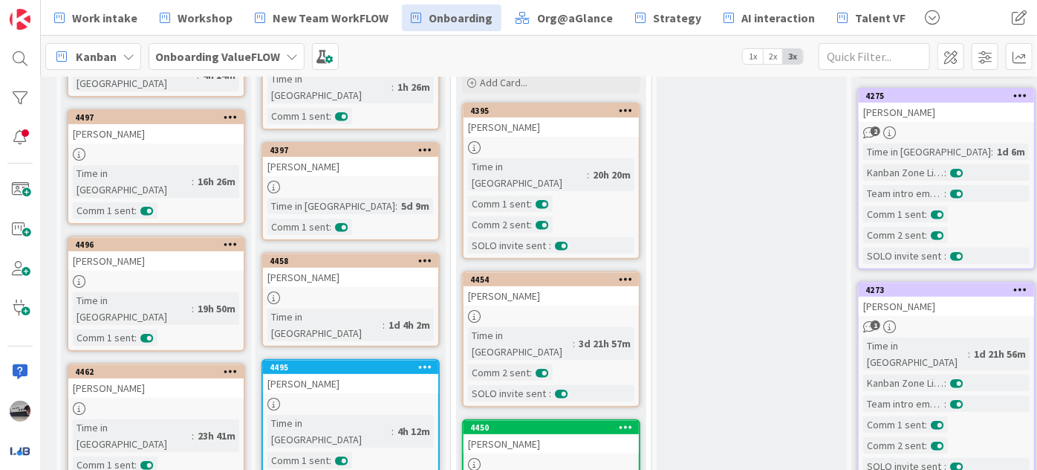
scroll to position [202, 21]
